Goal: Check status

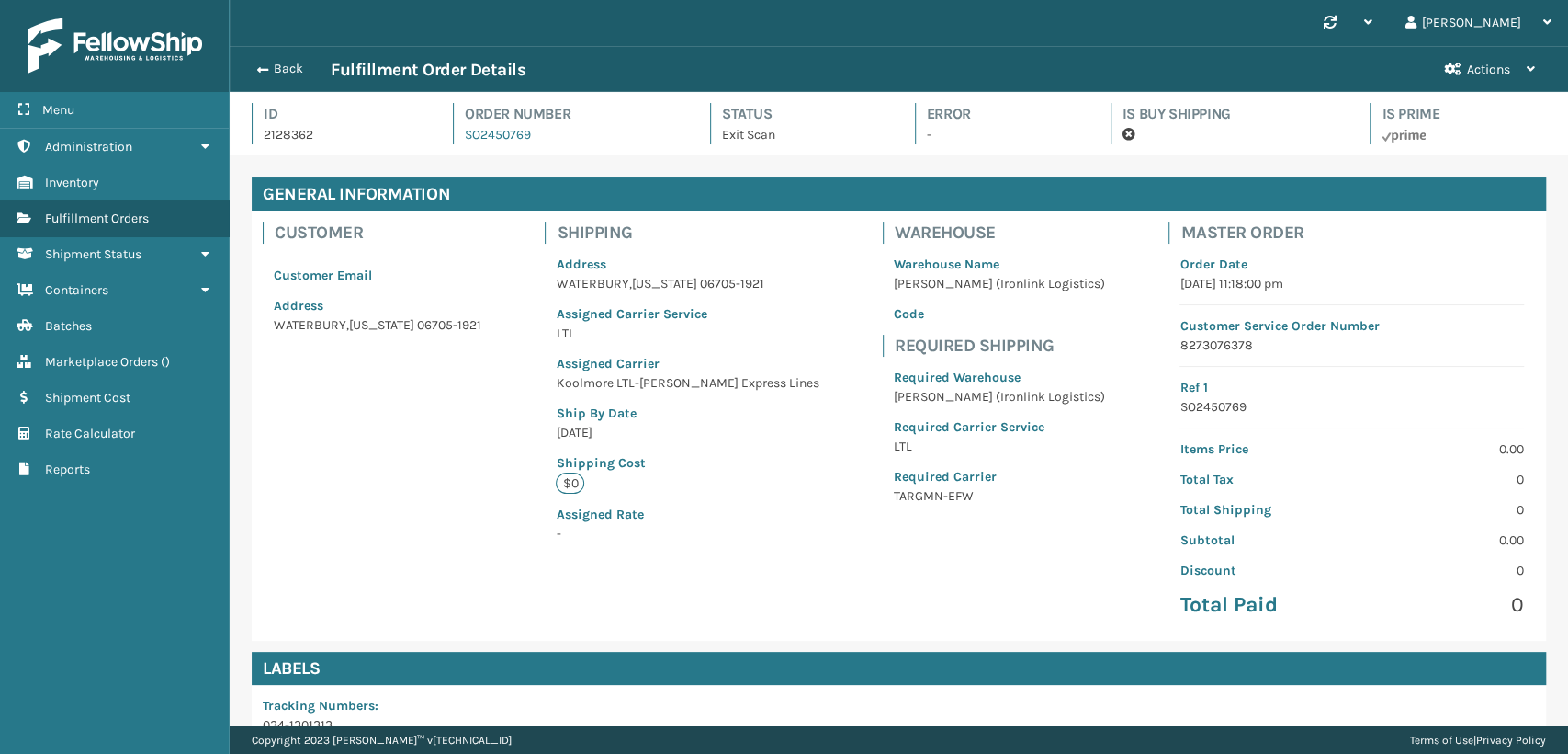
scroll to position [44, 1338]
click at [274, 63] on button "Back" at bounding box center [288, 69] width 85 height 17
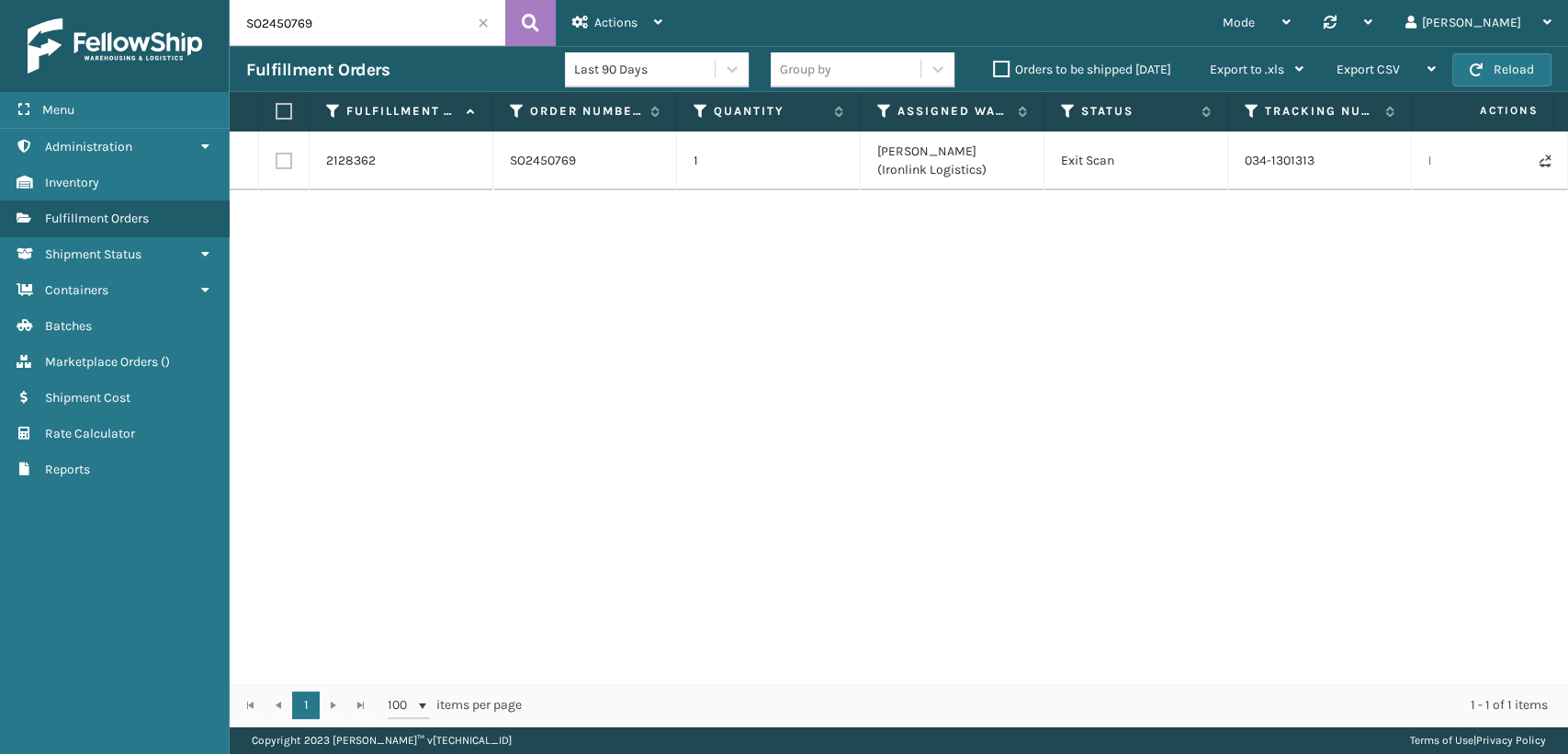
drag, startPoint x: 358, startPoint y: 19, endPoint x: 205, endPoint y: 29, distance: 153.3
click at [205, 0] on div "Menu Administration Inventory Fulfillment Orders Shipment Status Containers Bat…" at bounding box center [784, 0] width 1568 height 0
paste input "1UX2C2DF"
drag, startPoint x: 377, startPoint y: 39, endPoint x: 29, endPoint y: -6, distance: 350.9
click at [29, 0] on html "Menu Administration Inventory Fulfillment Orders Shipment Status Containers Bat…" at bounding box center [784, 377] width 1568 height 754
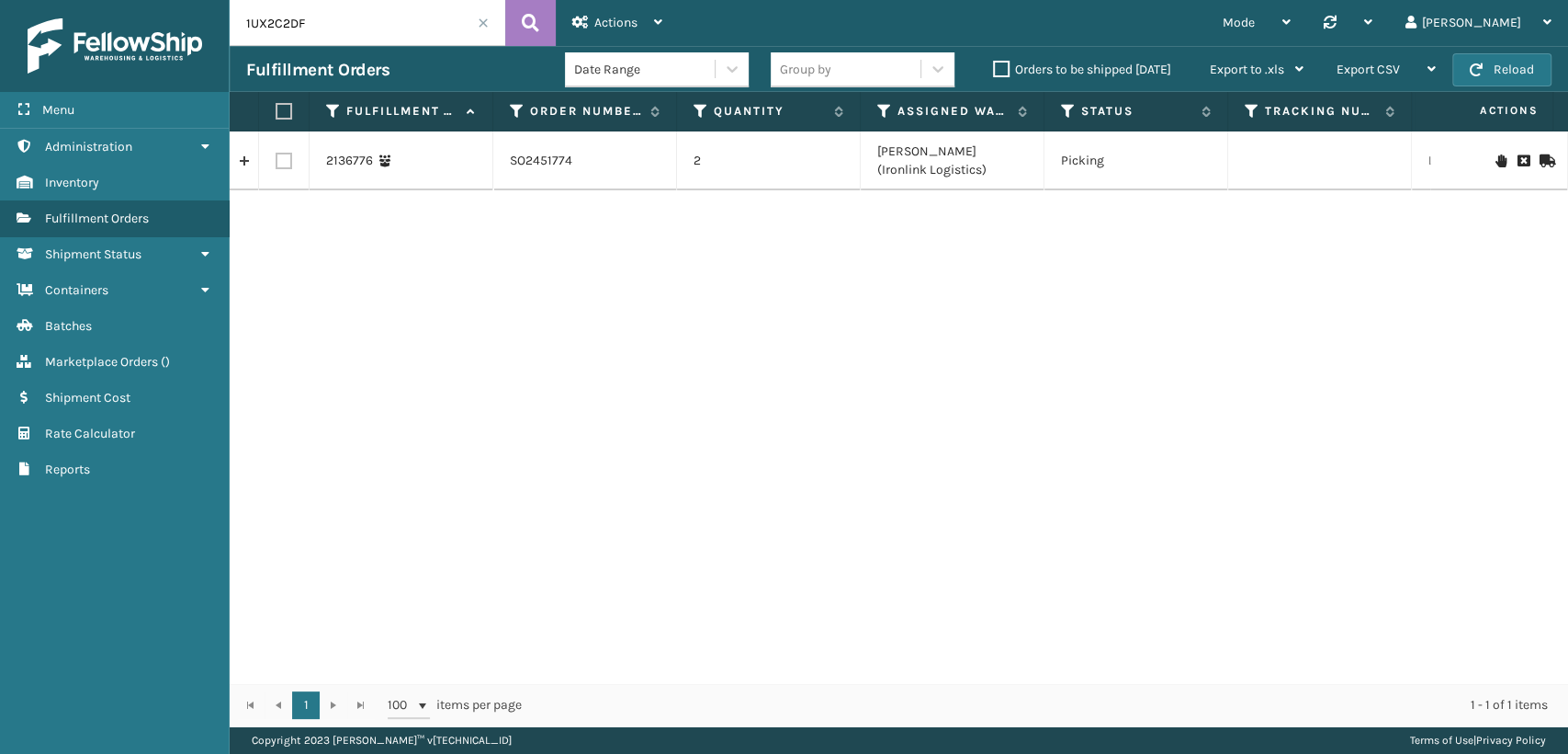
paste input "581MGYXX"
click at [1272, 149] on td "581MGYXX" at bounding box center [1319, 152] width 183 height 41
copy td "581MGYXX"
drag, startPoint x: 442, startPoint y: 25, endPoint x: 80, endPoint y: 23, distance: 362.0
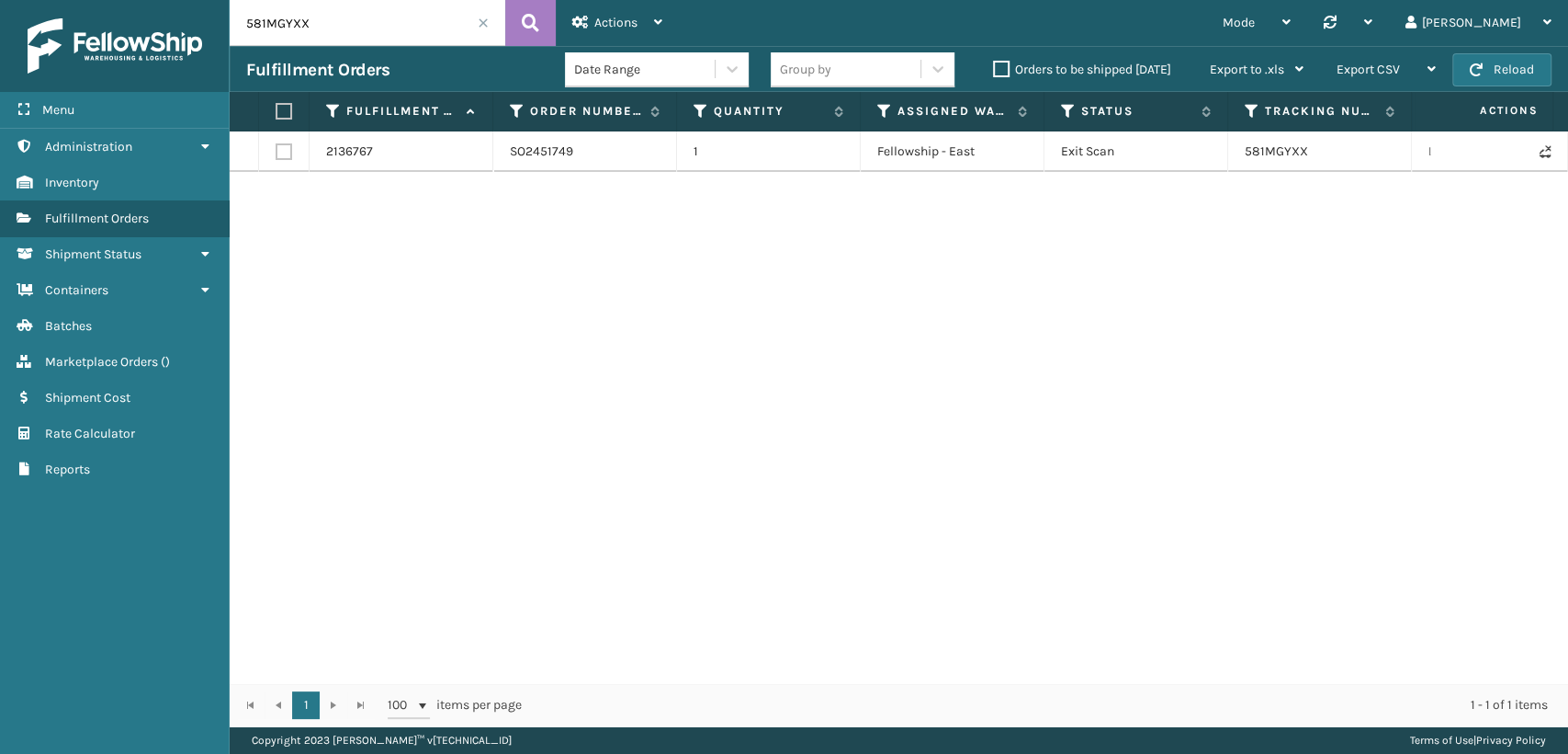
click at [68, 0] on div "Menu Administration Inventory Fulfillment Orders Shipment Status Containers Bat…" at bounding box center [784, 0] width 1568 height 0
paste input "4ZJ5BF2C"
drag, startPoint x: 321, startPoint y: 29, endPoint x: 0, endPoint y: -10, distance: 323.4
click at [0, 0] on html "Menu Administration Inventory Fulfillment Orders Shipment Status Containers Bat…" at bounding box center [784, 377] width 1568 height 754
paste input "QQJVQII"
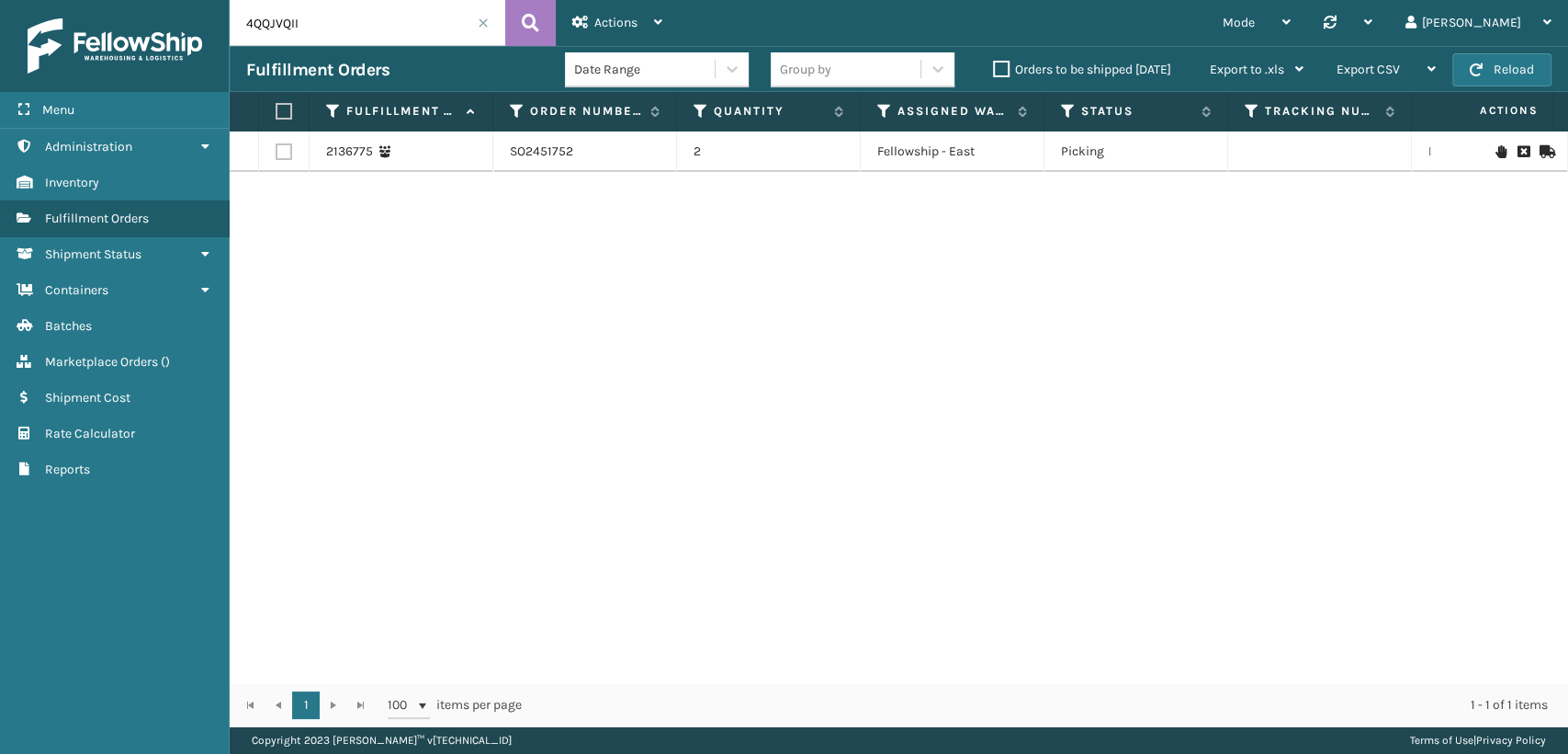
drag, startPoint x: 338, startPoint y: 20, endPoint x: 27, endPoint y: 19, distance: 311.0
click at [27, 0] on div "Menu Administration Inventory Fulfillment Orders Shipment Status Containers Bat…" at bounding box center [784, 0] width 1568 height 0
paste input "2MGCDELE"
type input "2MGCDELE"
